Goal: Transaction & Acquisition: Purchase product/service

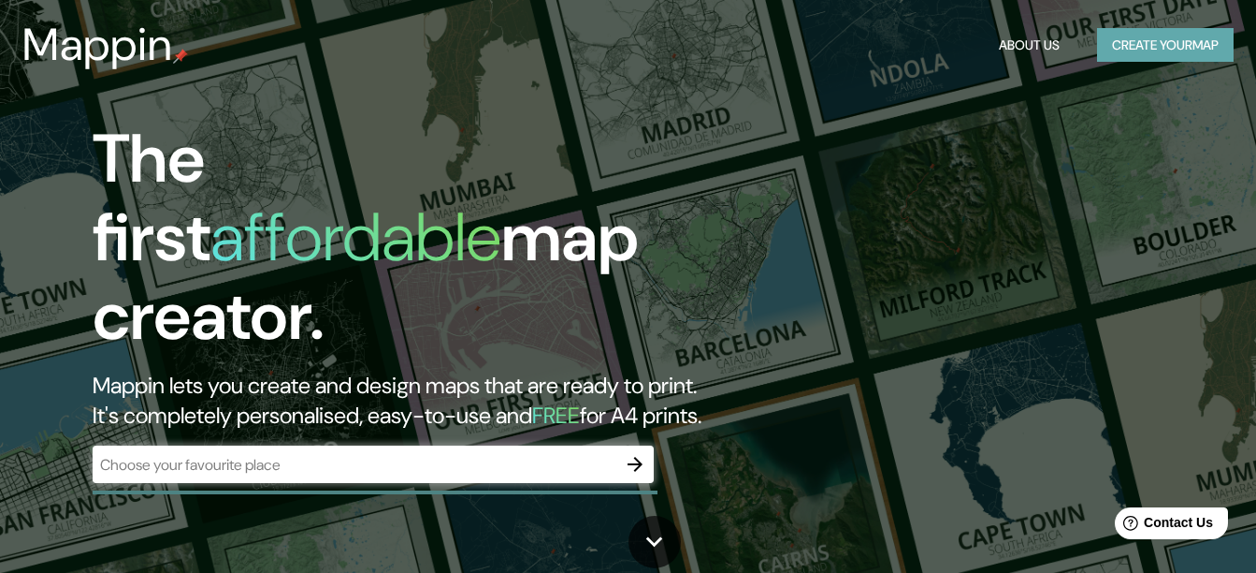
click at [1154, 39] on button "Create your map" at bounding box center [1165, 45] width 137 height 35
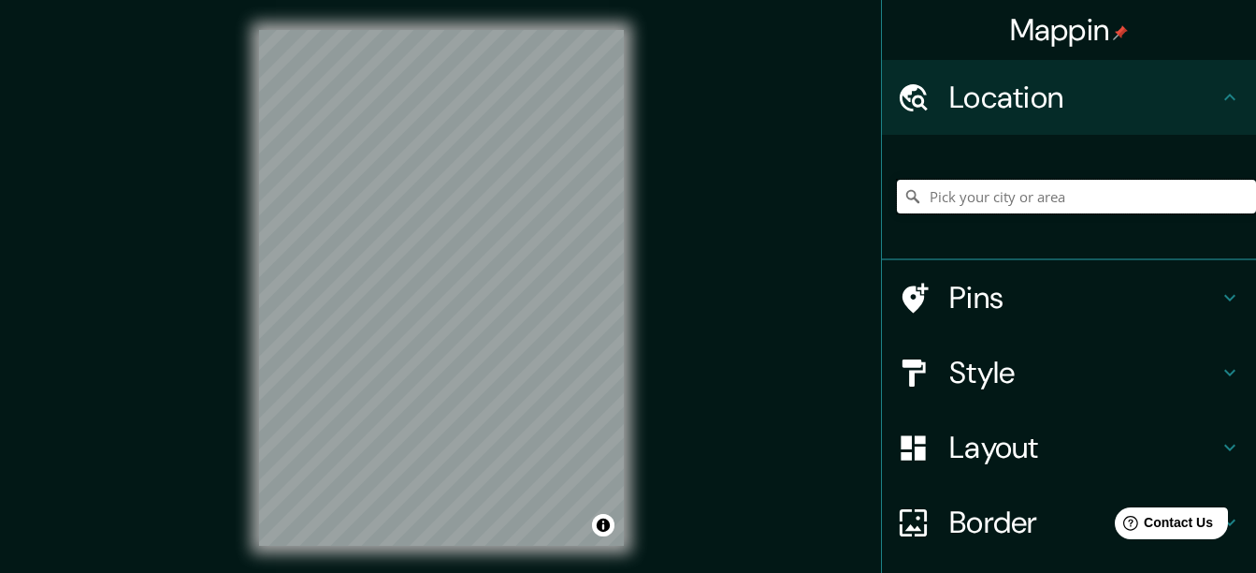
click at [1040, 208] on input "Pick your city or area" at bounding box center [1076, 197] width 359 height 34
click at [1040, 208] on input "[GEOGRAPHIC_DATA]" at bounding box center [1076, 197] width 359 height 34
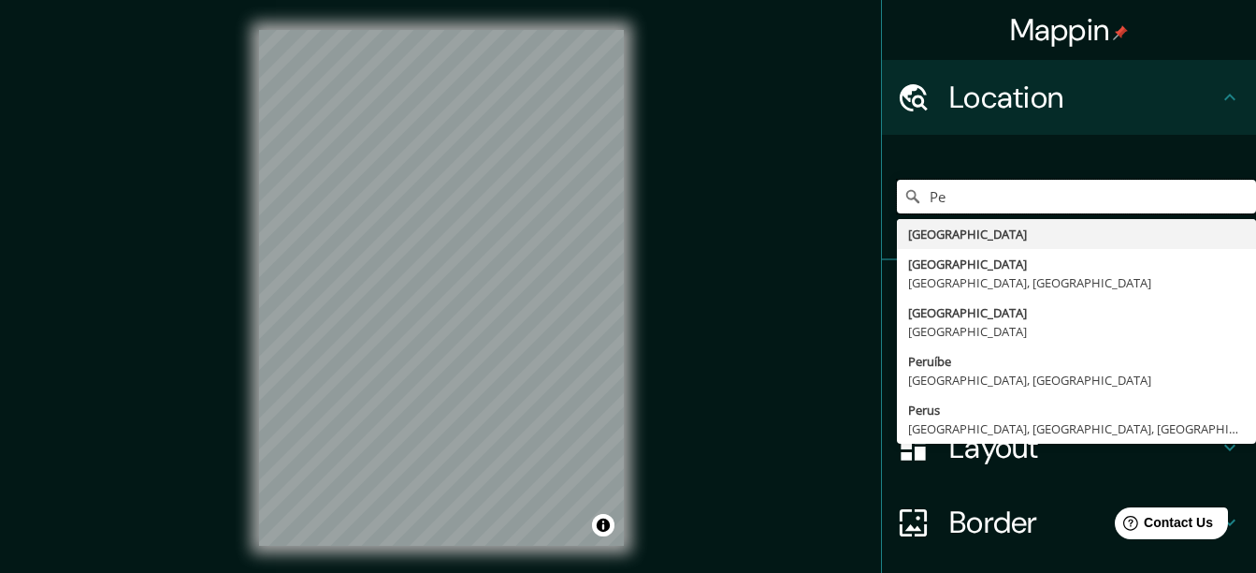
type input "P"
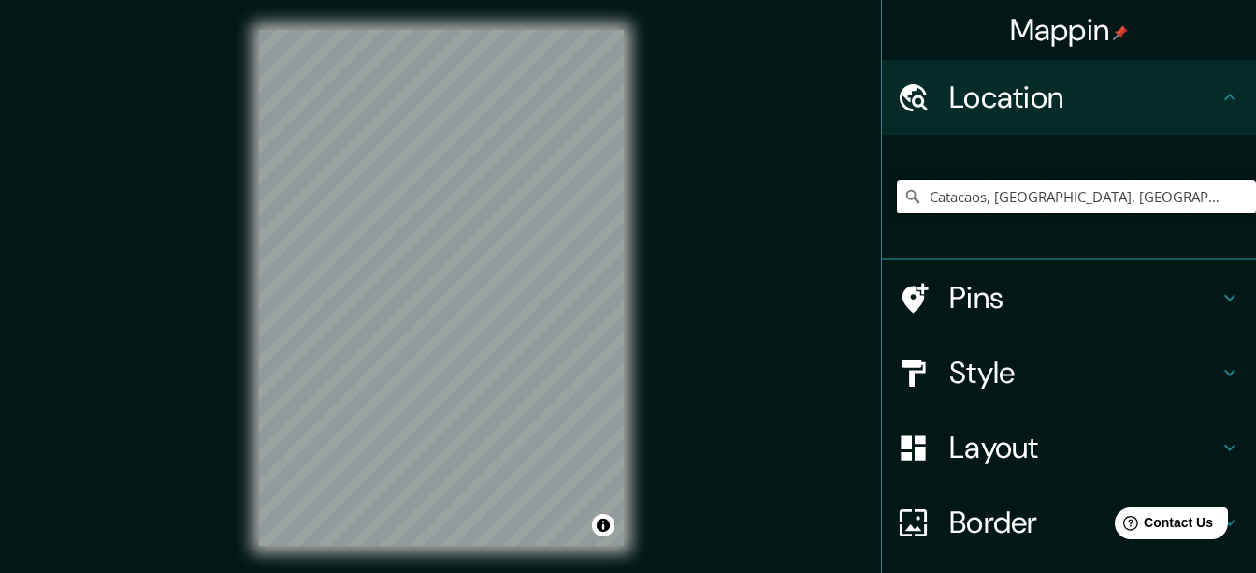
drag, startPoint x: 979, startPoint y: 199, endPoint x: 1273, endPoint y: 190, distance: 294.8
click at [1255, 190] on html "Mappin Location [GEOGRAPHIC_DATA], [GEOGRAPHIC_DATA], [GEOGRAPHIC_DATA] Catacao…" at bounding box center [628, 286] width 1256 height 573
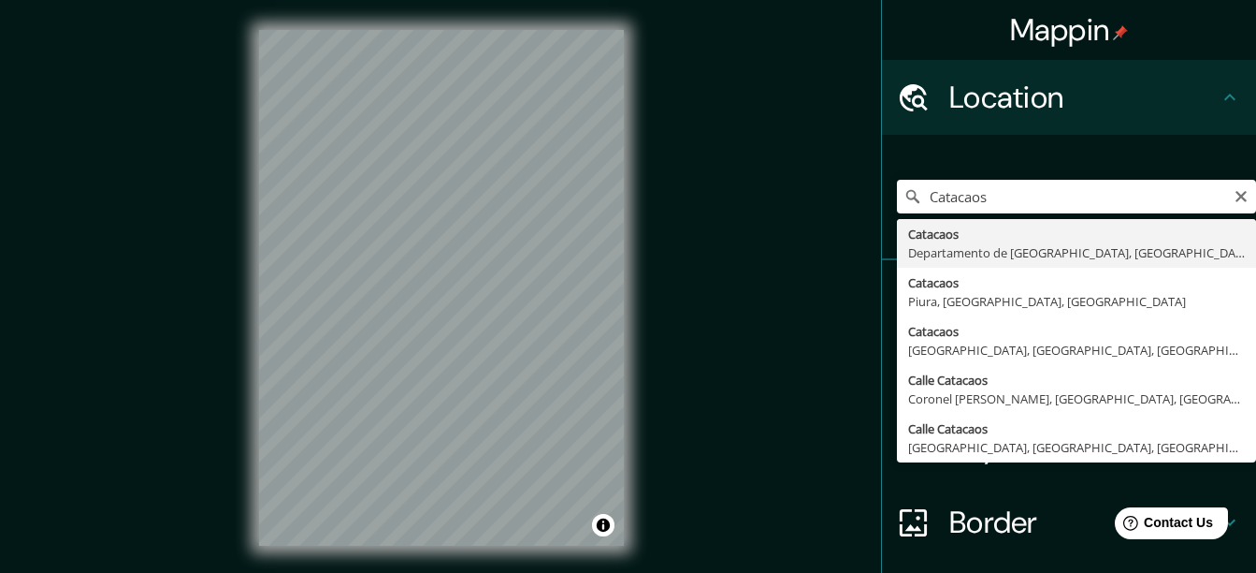
type input "Catacaos, [GEOGRAPHIC_DATA], [GEOGRAPHIC_DATA]"
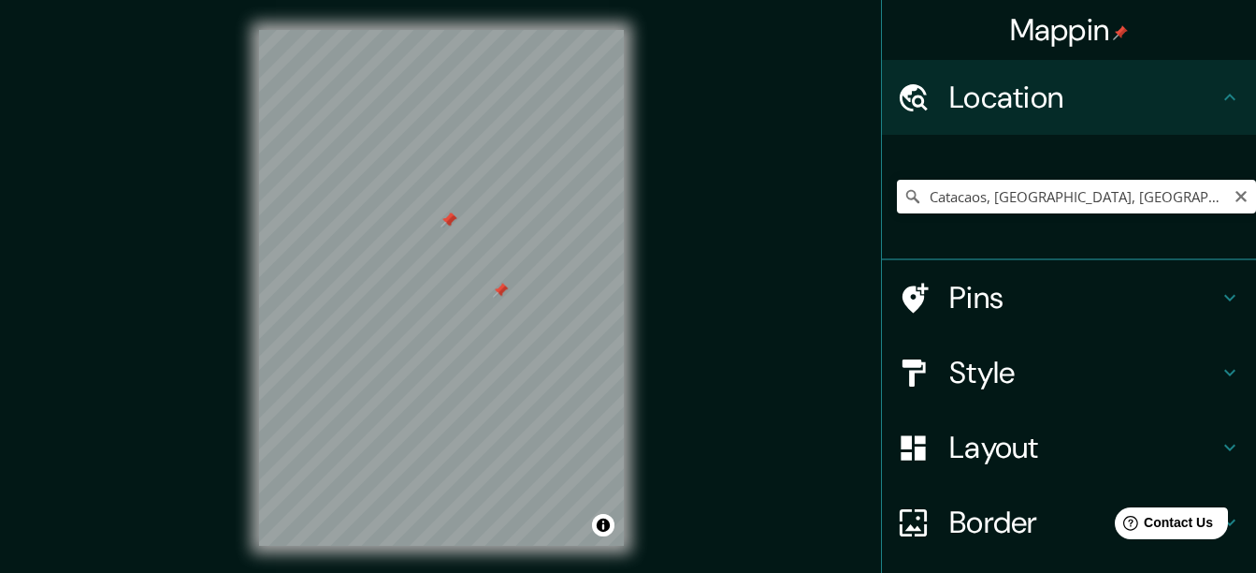
click at [441, 30] on div at bounding box center [441, 30] width 365 height 0
click at [526, 327] on div at bounding box center [523, 321] width 15 height 15
drag, startPoint x: 526, startPoint y: 327, endPoint x: 489, endPoint y: 265, distance: 71.7
click at [489, 265] on div at bounding box center [487, 260] width 15 height 15
drag, startPoint x: 548, startPoint y: 297, endPoint x: 523, endPoint y: 272, distance: 35.1
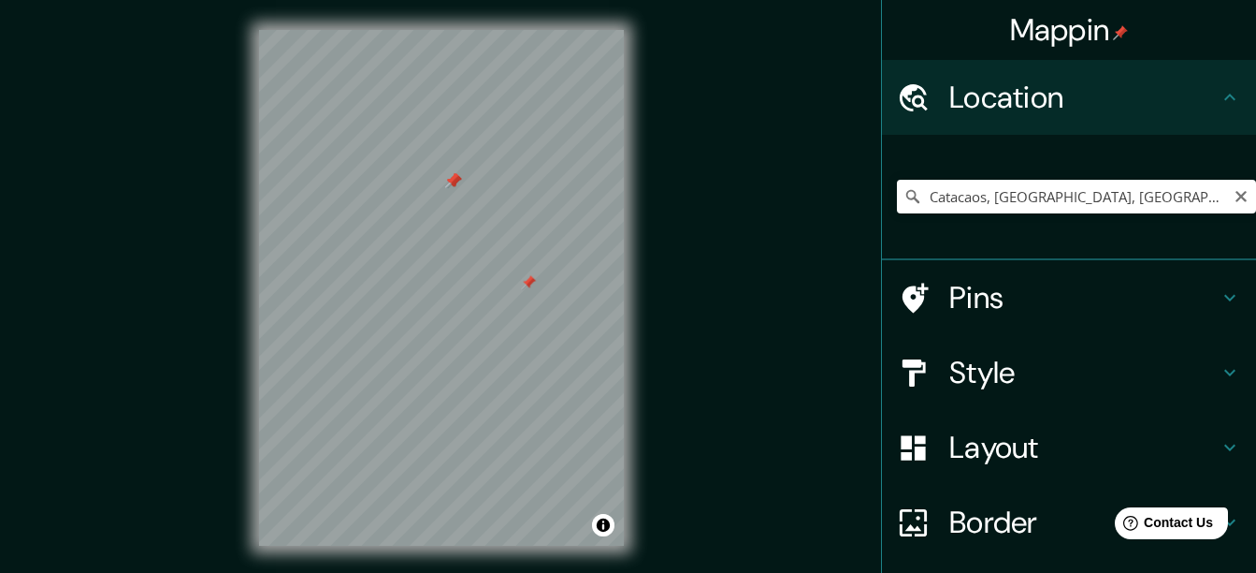
click at [523, 275] on div at bounding box center [528, 282] width 15 height 15
click at [462, 30] on div at bounding box center [441, 30] width 365 height 0
click at [497, 30] on div at bounding box center [441, 30] width 365 height 0
click at [496, 30] on div at bounding box center [441, 30] width 365 height 0
click at [474, 217] on div at bounding box center [476, 214] width 15 height 15
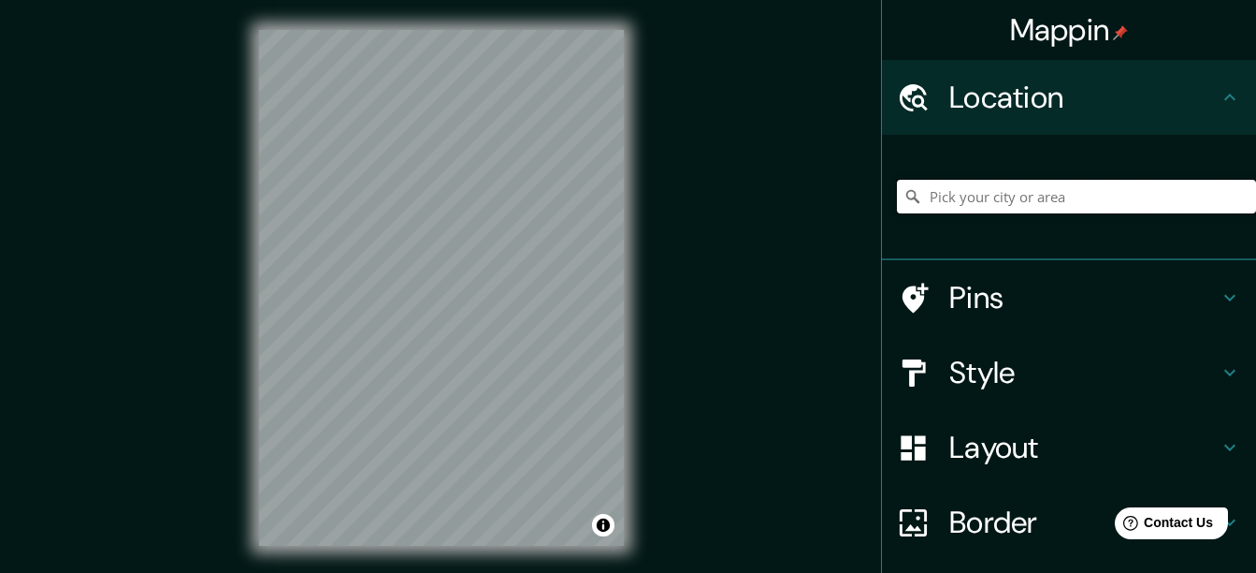
click at [1007, 185] on input "Pick your city or area" at bounding box center [1076, 197] width 359 height 34
click at [989, 213] on div "catacaos" at bounding box center [1076, 197] width 359 height 94
click at [992, 201] on input "catacaos" at bounding box center [1076, 197] width 359 height 34
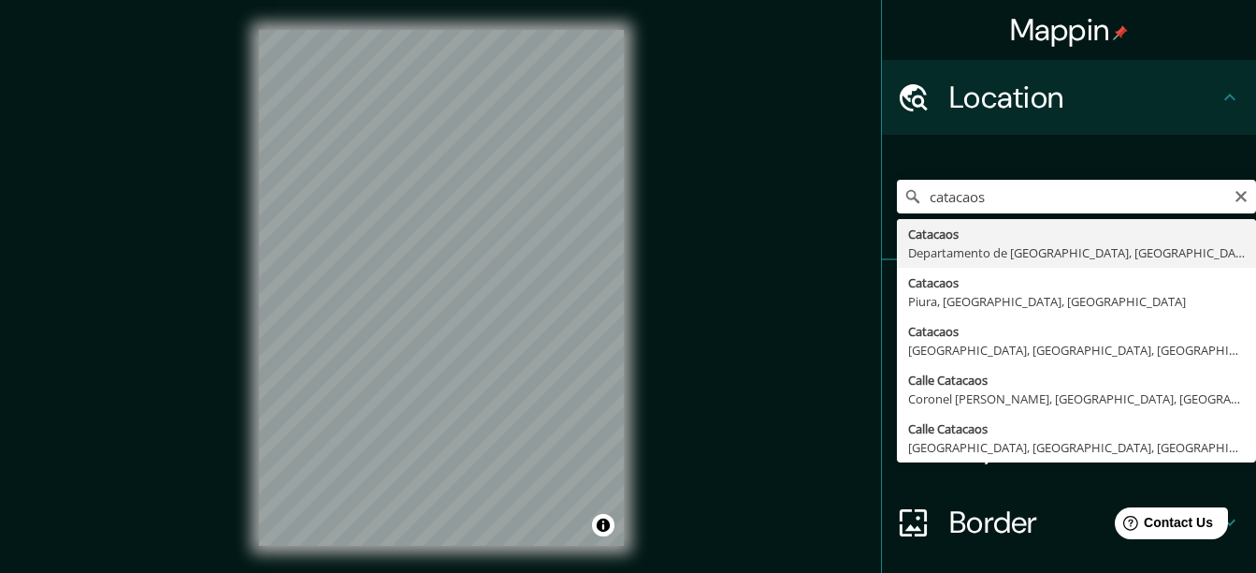
type input "Catacaos, [GEOGRAPHIC_DATA], [GEOGRAPHIC_DATA]"
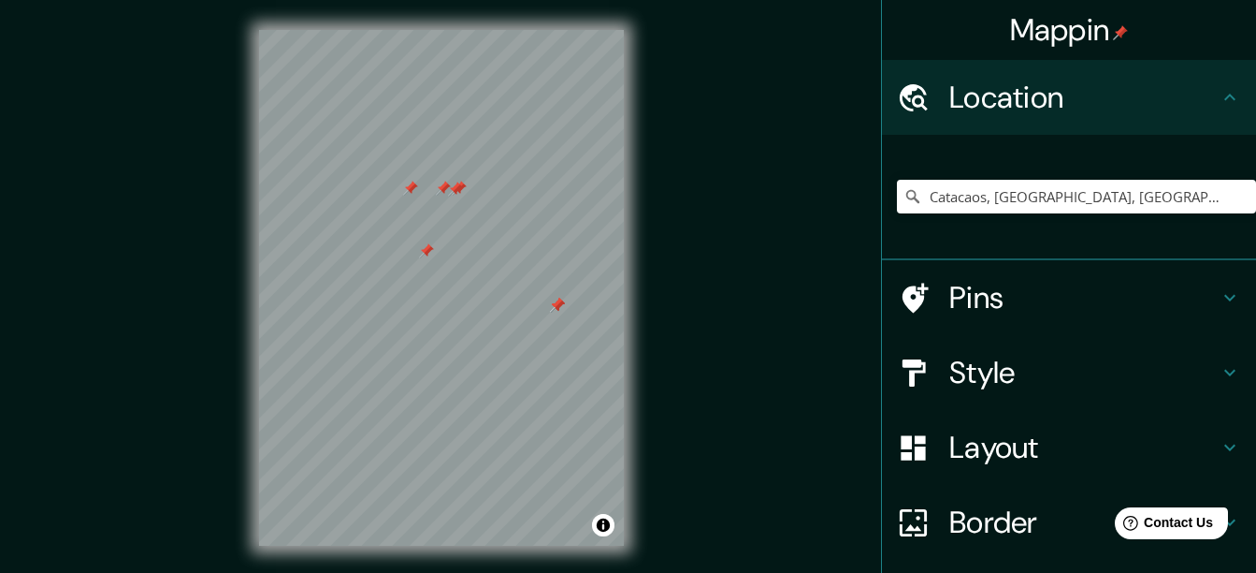
click at [448, 30] on div at bounding box center [441, 30] width 365 height 0
click at [452, 30] on div at bounding box center [441, 30] width 365 height 0
click at [467, 30] on div at bounding box center [441, 30] width 365 height 0
click at [445, 193] on div at bounding box center [451, 185] width 15 height 15
